Goal: Task Accomplishment & Management: Manage account settings

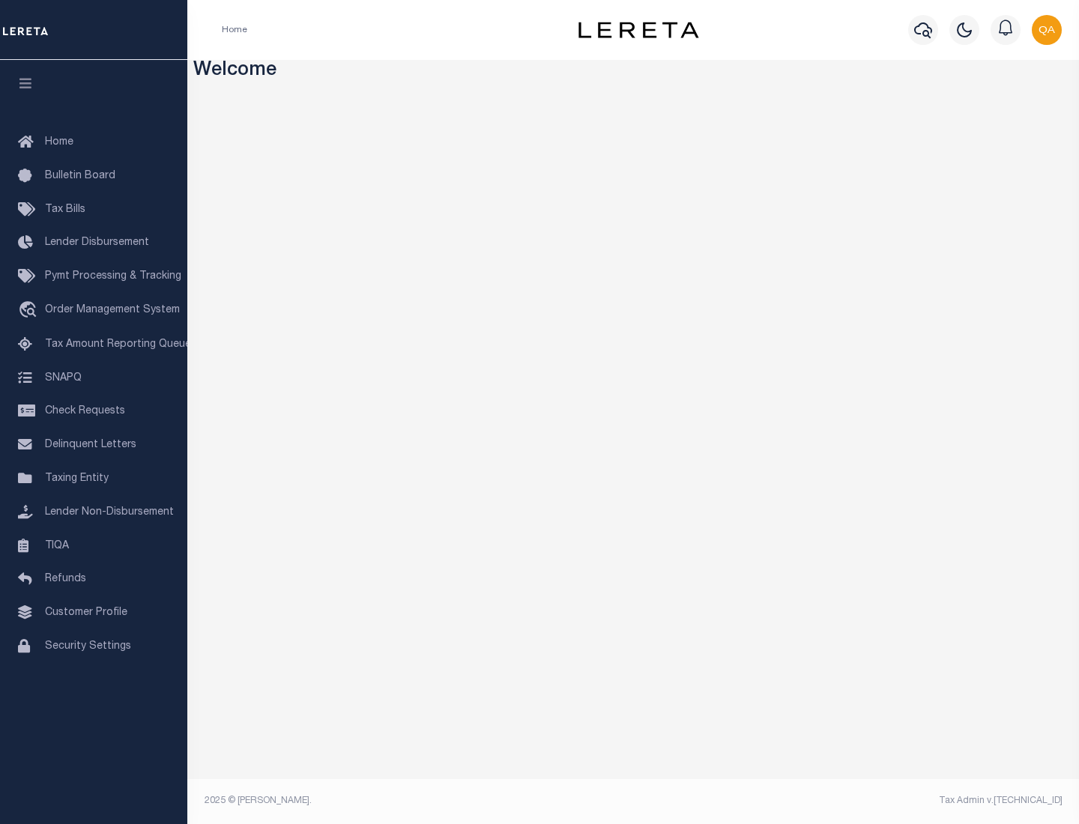
click at [94, 411] on span "Check Requests" at bounding box center [85, 411] width 80 height 10
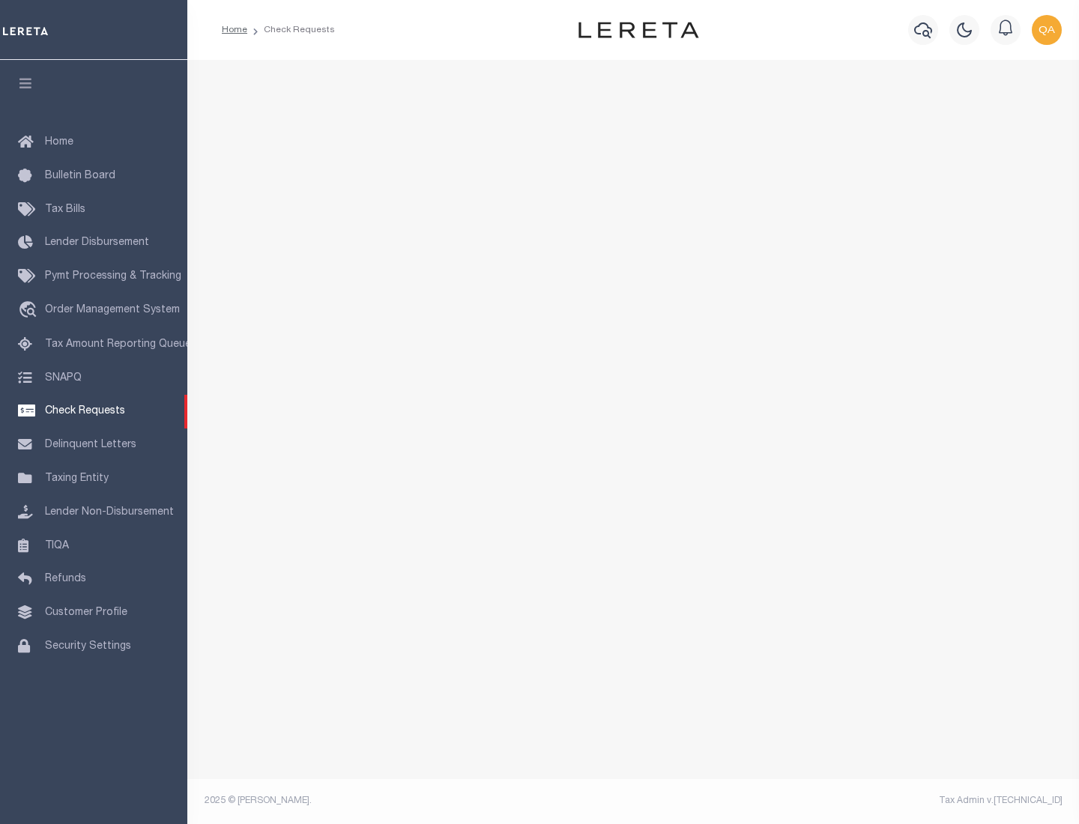
select select "50"
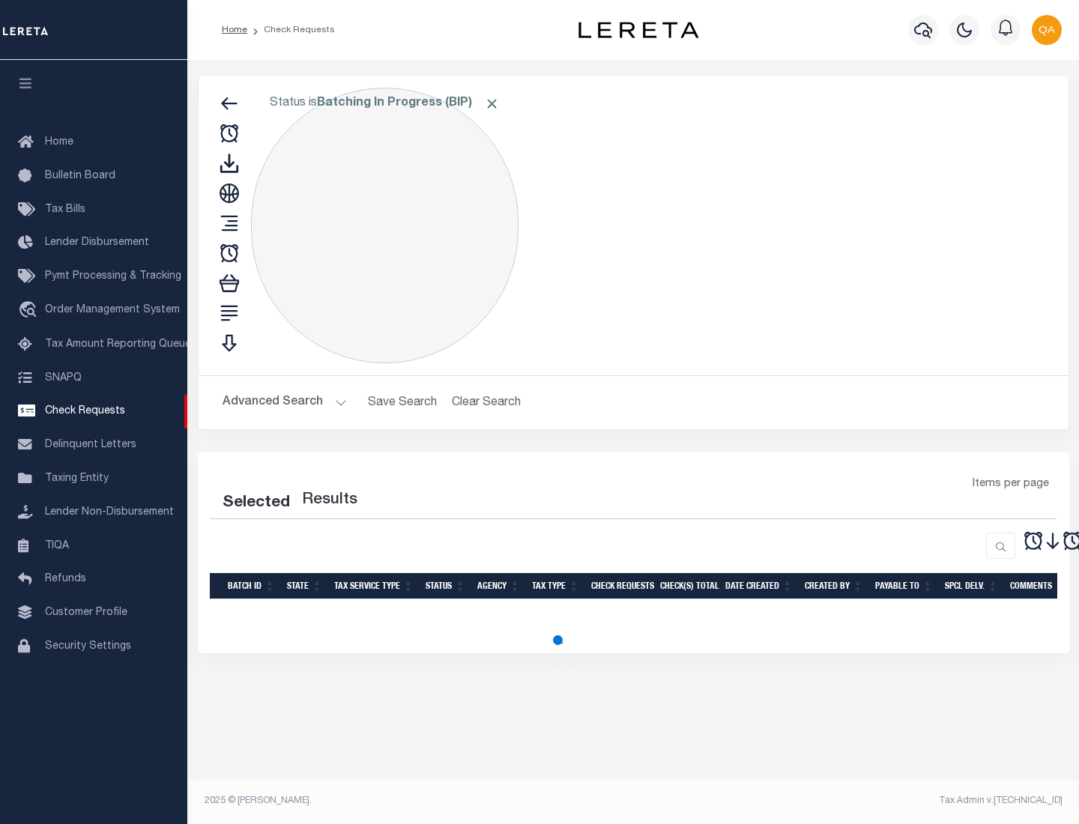
select select "50"
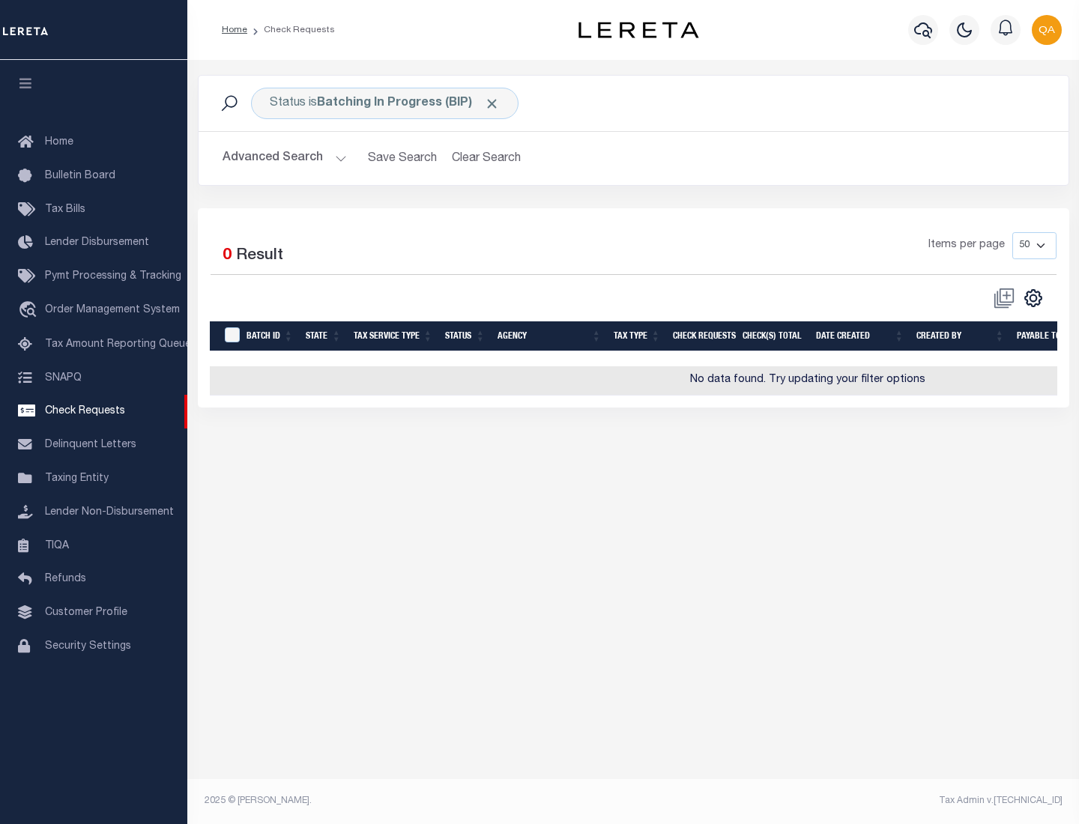
click at [492, 103] on span "Click to Remove" at bounding box center [492, 104] width 16 height 16
